Goal: Information Seeking & Learning: Get advice/opinions

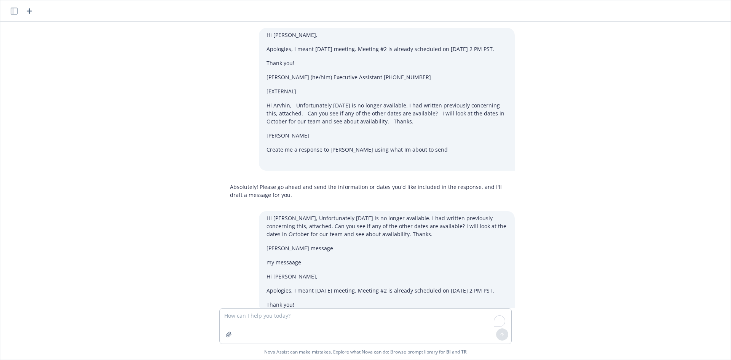
scroll to position [2201, 0]
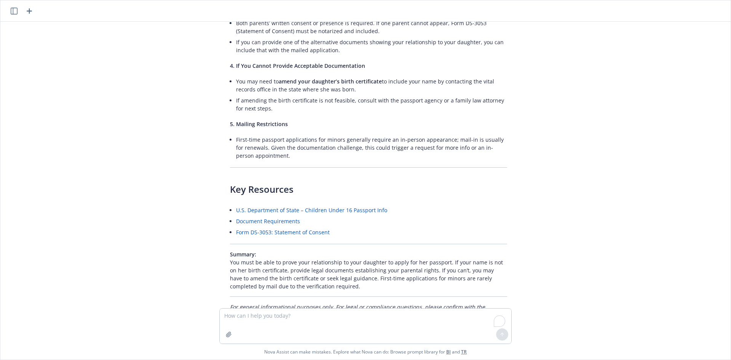
click at [538, 175] on div "Hi [PERSON_NAME], Apologies, I meant [DATE] meeting. Meeting #2 is already sche…" at bounding box center [365, 165] width 724 height 286
drag, startPoint x: 452, startPoint y: 141, endPoint x: 458, endPoint y: 143, distance: 7.2
click at [451, 142] on div "If your name is not on your daughter’s birth certificate and you want to order …" at bounding box center [368, 38] width 292 height 567
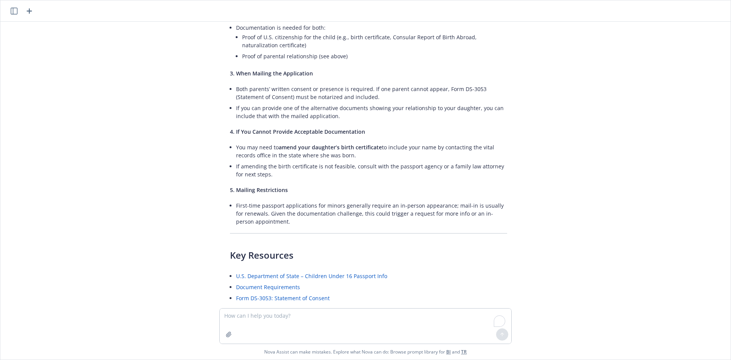
scroll to position [2049, 0]
